Goal: Book appointment/travel/reservation

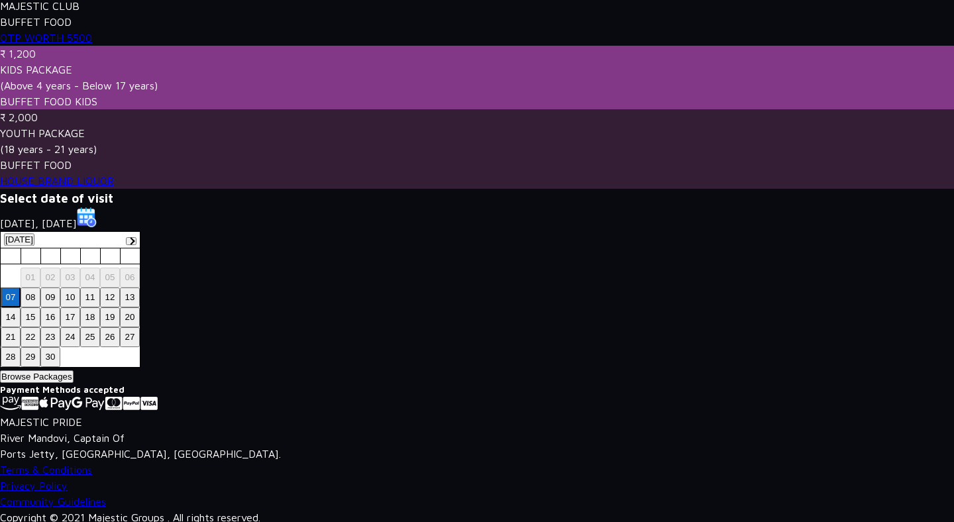
scroll to position [661, 0]
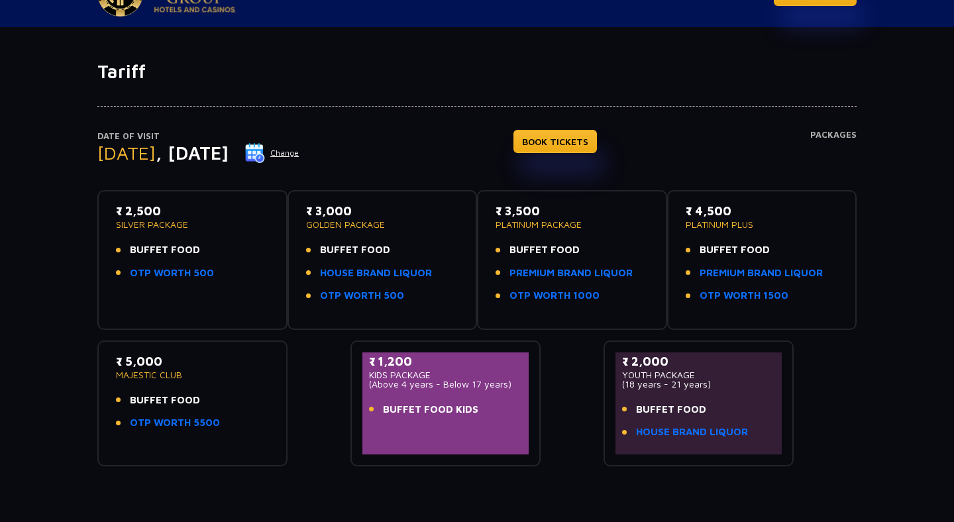
scroll to position [31, 0]
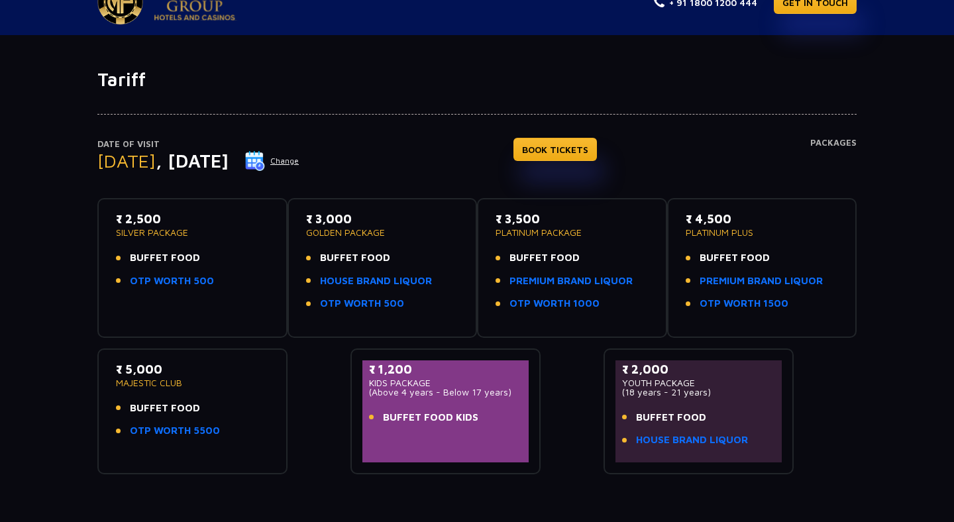
click at [299, 168] on button "Change" at bounding box center [272, 160] width 55 height 21
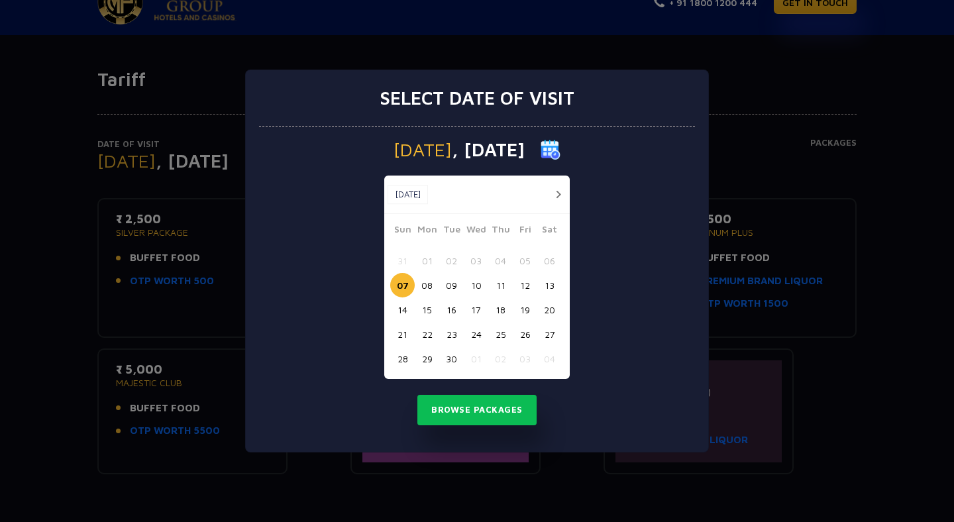
click at [559, 195] on button "button" at bounding box center [558, 194] width 17 height 17
click at [556, 185] on div "Oct, 2025 Oct, 2025" at bounding box center [477, 195] width 186 height 38
click at [556, 192] on button "button" at bounding box center [558, 194] width 17 height 17
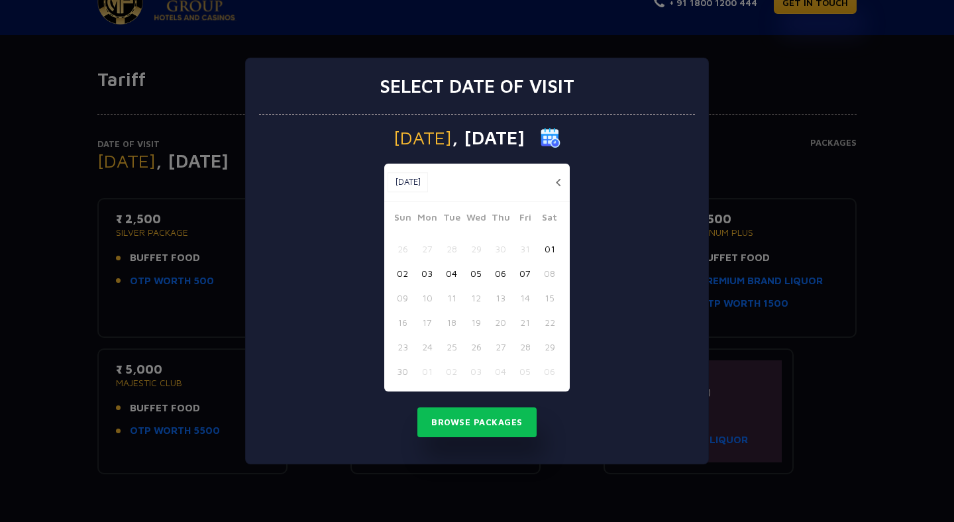
click at [407, 272] on button "02" at bounding box center [402, 273] width 25 height 25
click at [470, 415] on button "Browse Packages" at bounding box center [476, 423] width 119 height 30
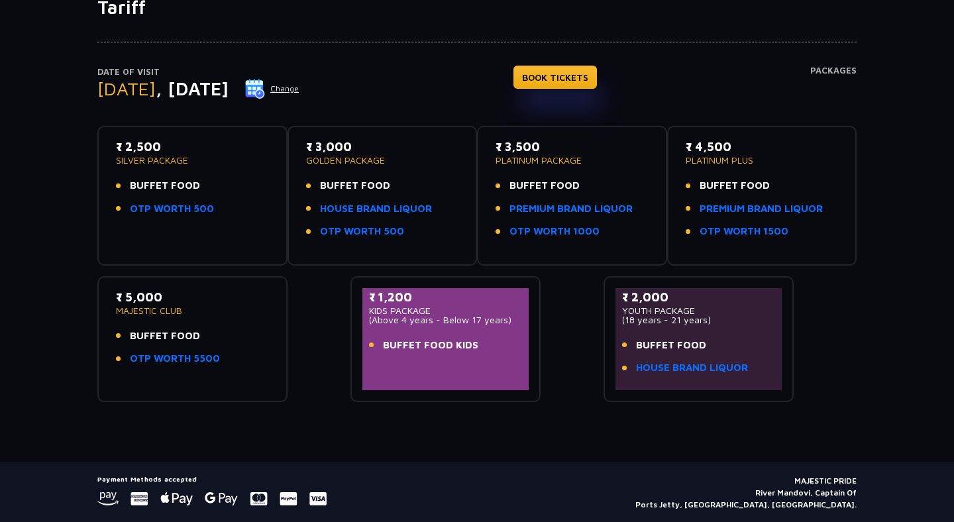
scroll to position [90, 0]
